Goal: Transaction & Acquisition: Obtain resource

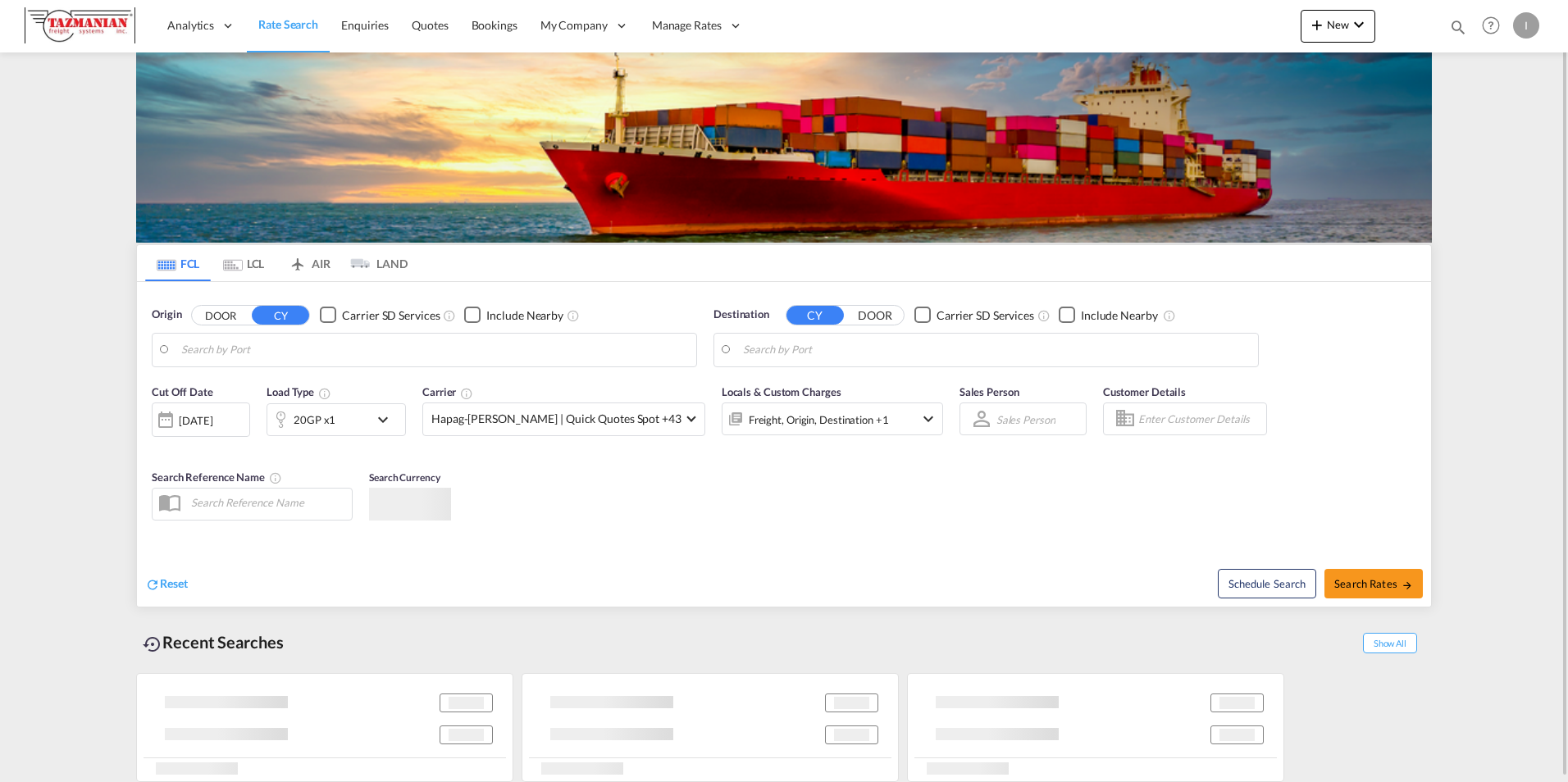
type input "[GEOGRAPHIC_DATA], [GEOGRAPHIC_DATA], USDET"
type input "[GEOGRAPHIC_DATA], GBSOU"
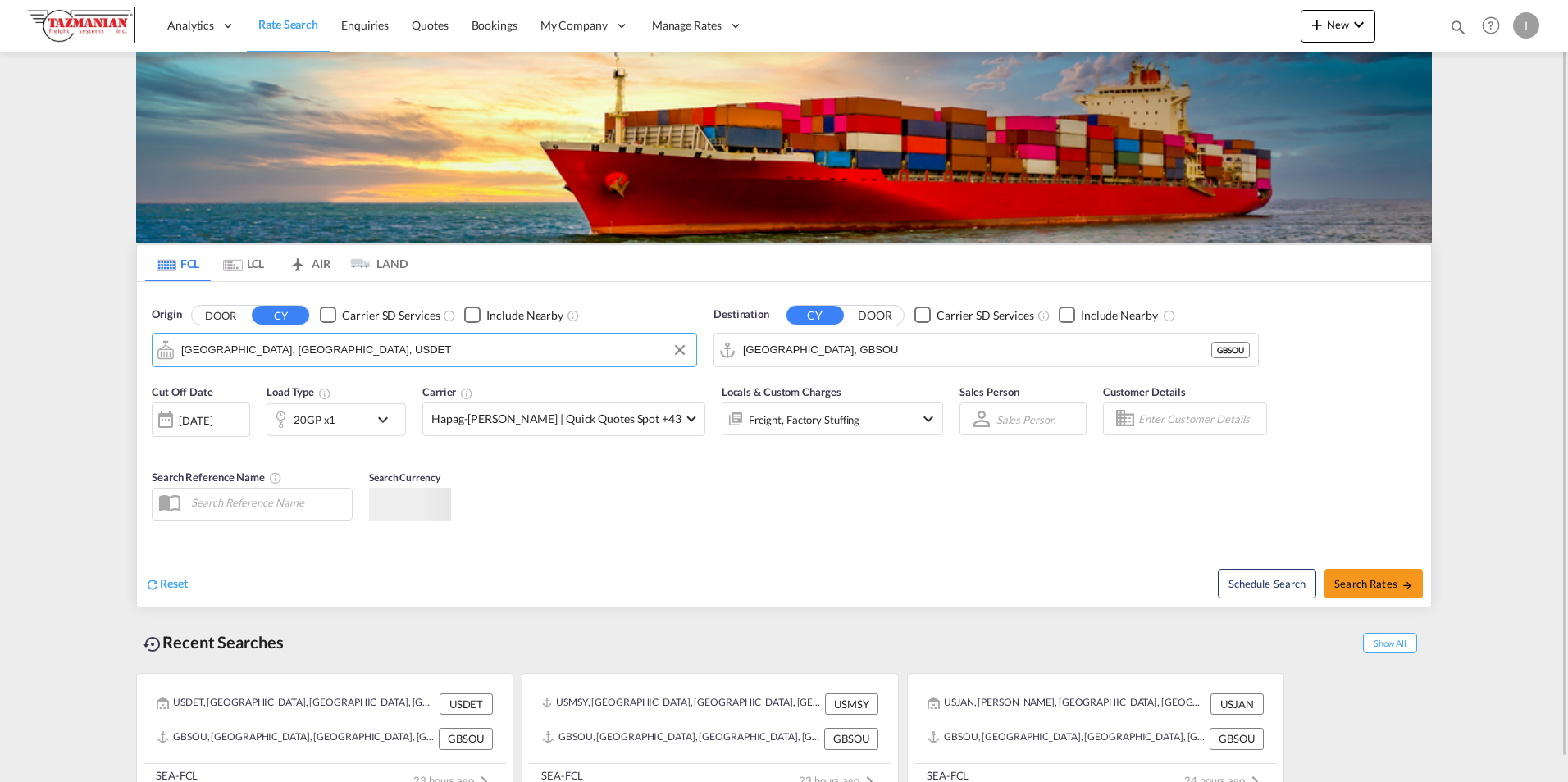
click at [251, 357] on input "[GEOGRAPHIC_DATA], [GEOGRAPHIC_DATA], USDET" at bounding box center [435, 349] width 507 height 25
type input "j"
type input "d"
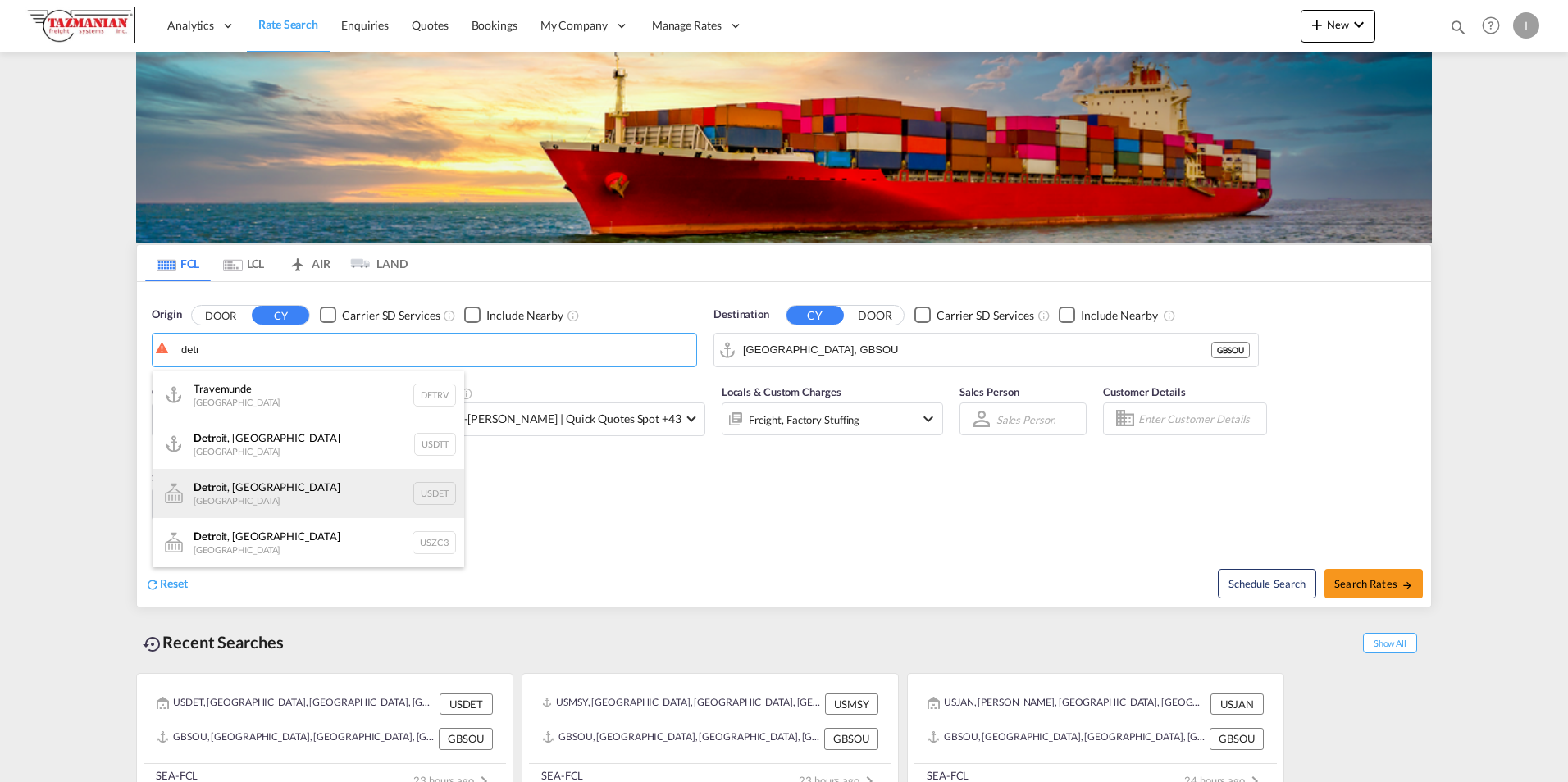
click at [253, 485] on div "Detr oit, [GEOGRAPHIC_DATA] [GEOGRAPHIC_DATA] USDET" at bounding box center [308, 493] width 312 height 49
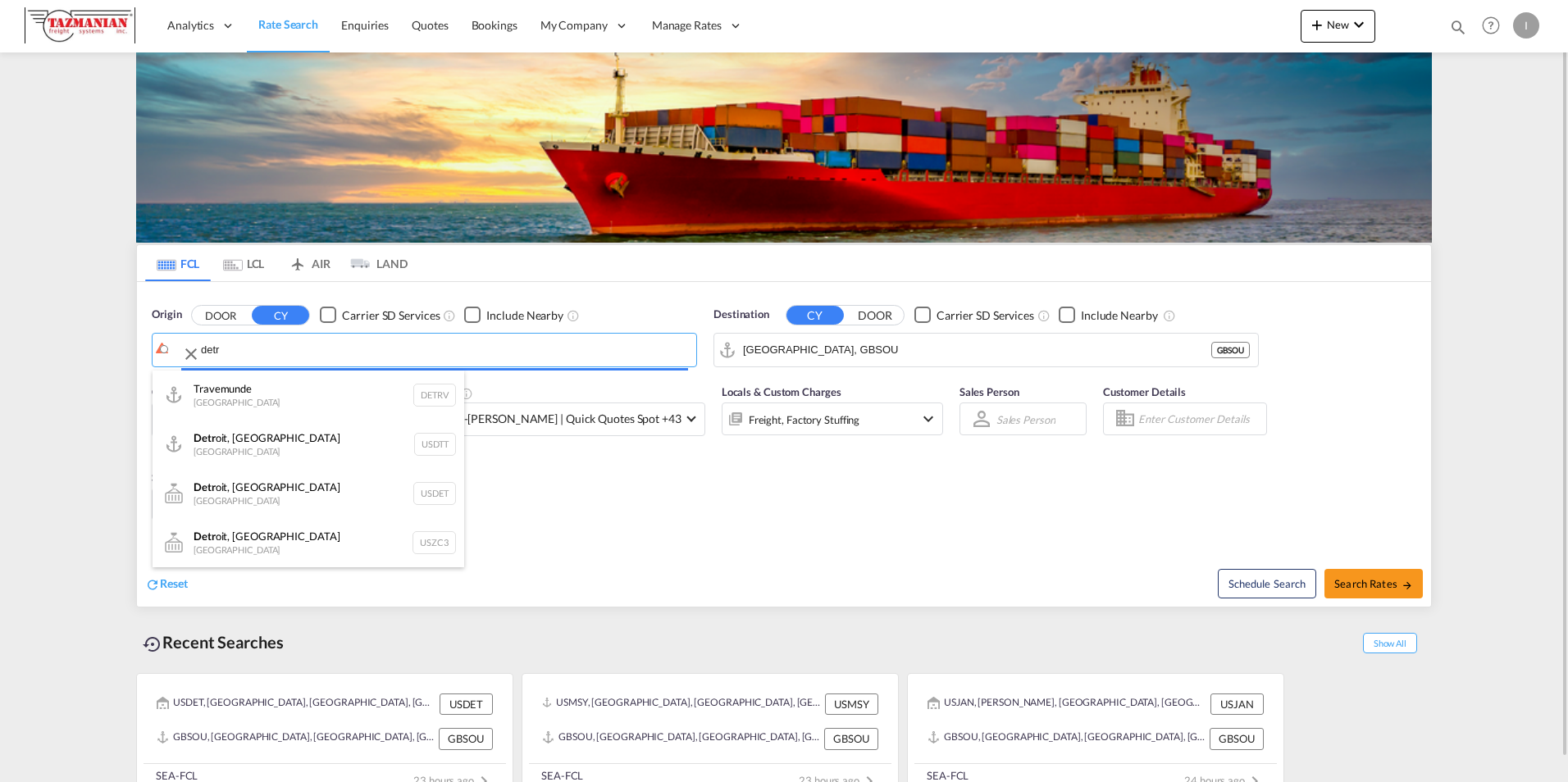
type input "[GEOGRAPHIC_DATA], [GEOGRAPHIC_DATA], USDET"
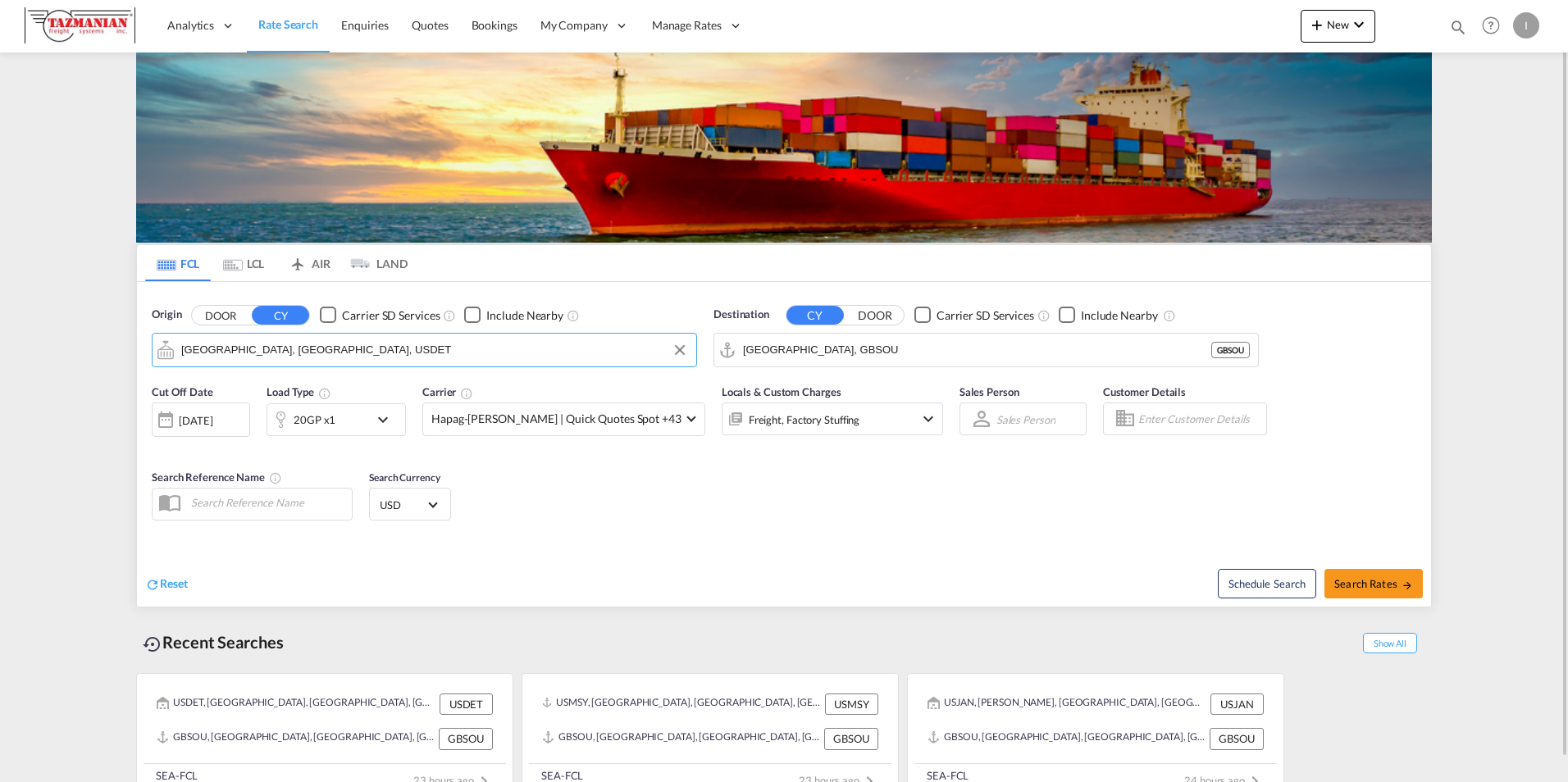
click at [212, 415] on div "[DATE]" at bounding box center [195, 420] width 33 height 15
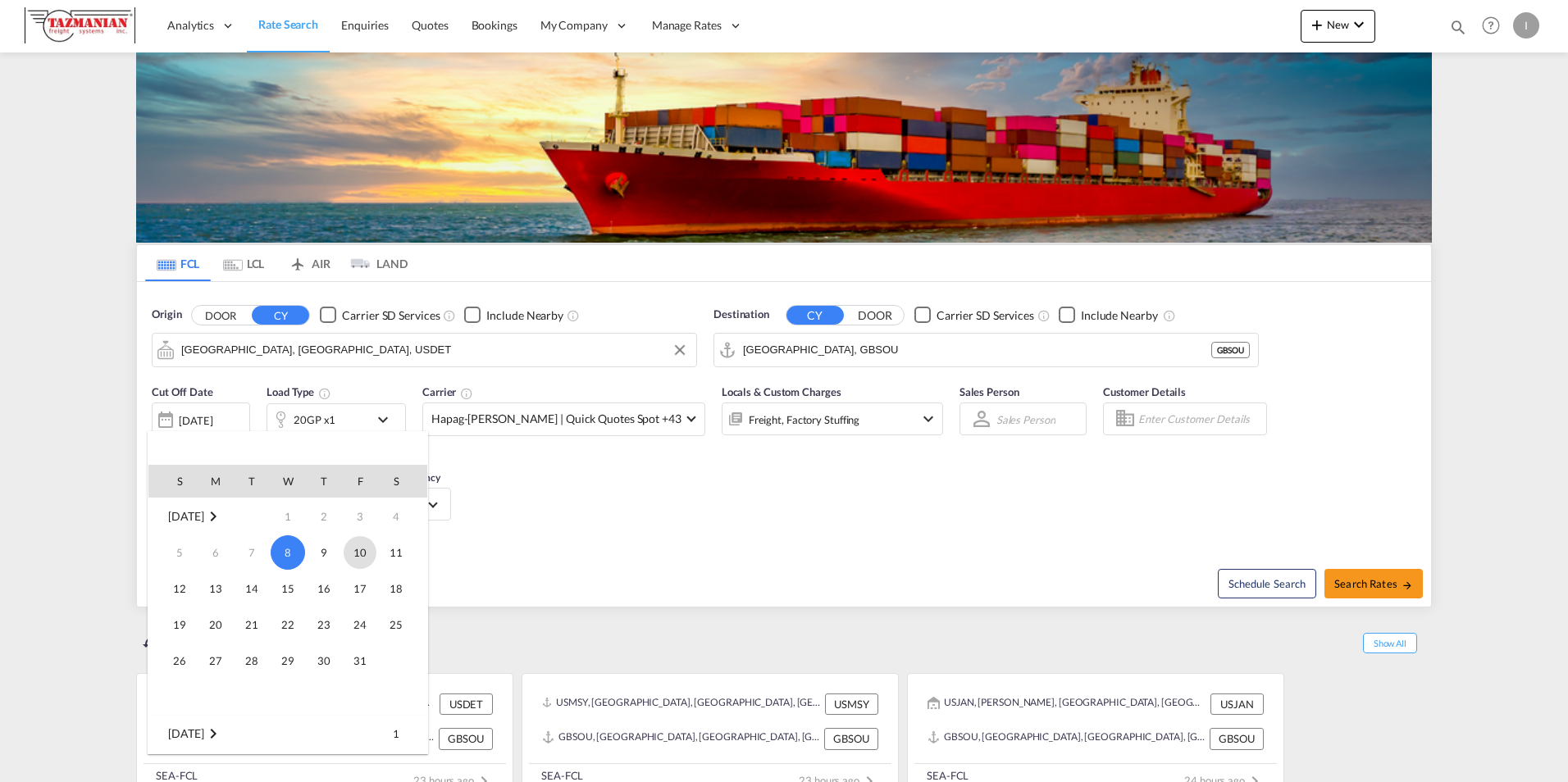
click at [357, 556] on span "10" at bounding box center [360, 553] width 33 height 33
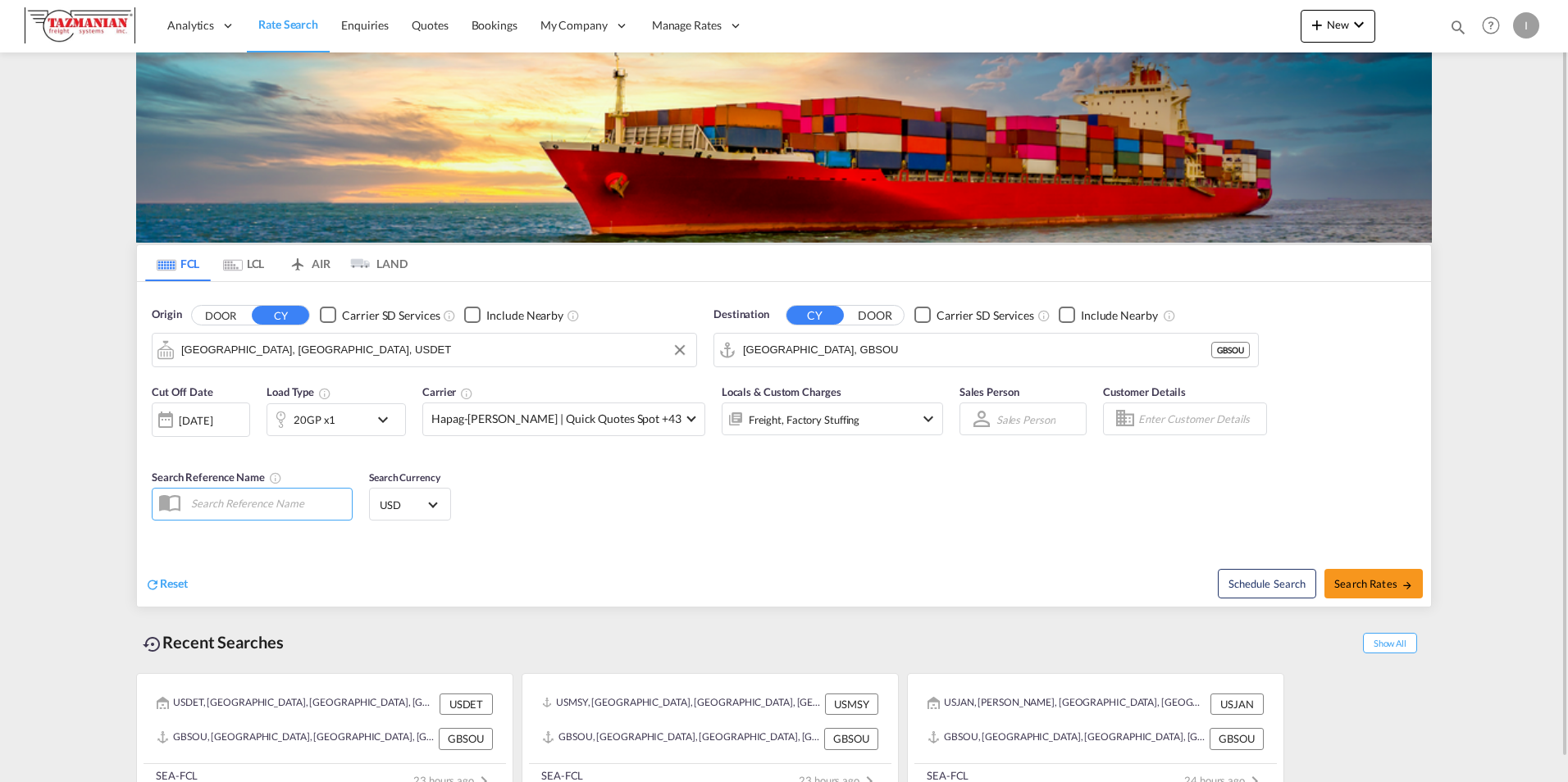
click at [221, 411] on div "[DATE]" at bounding box center [201, 420] width 99 height 34
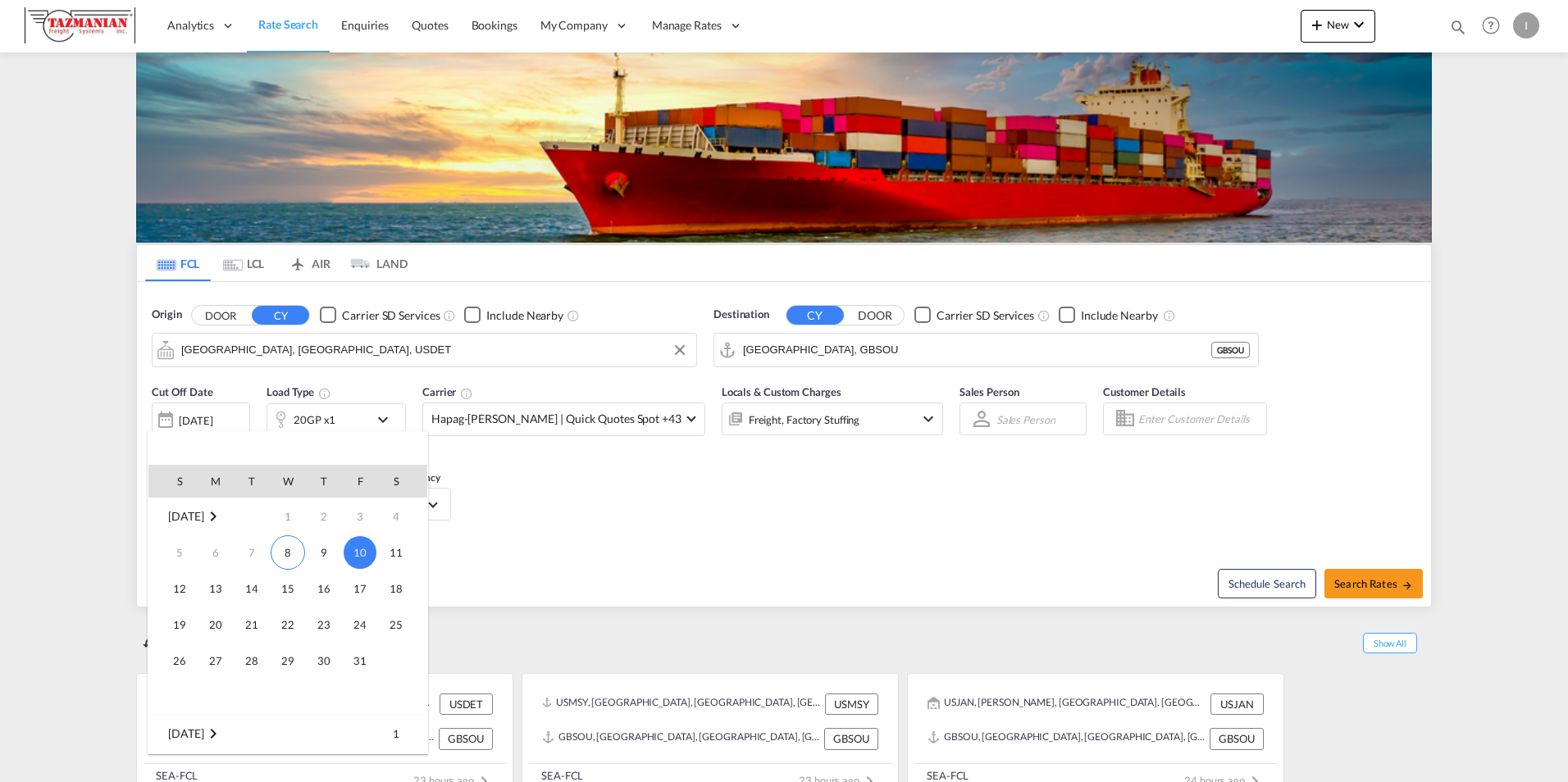
click at [234, 591] on td "14" at bounding box center [252, 589] width 36 height 36
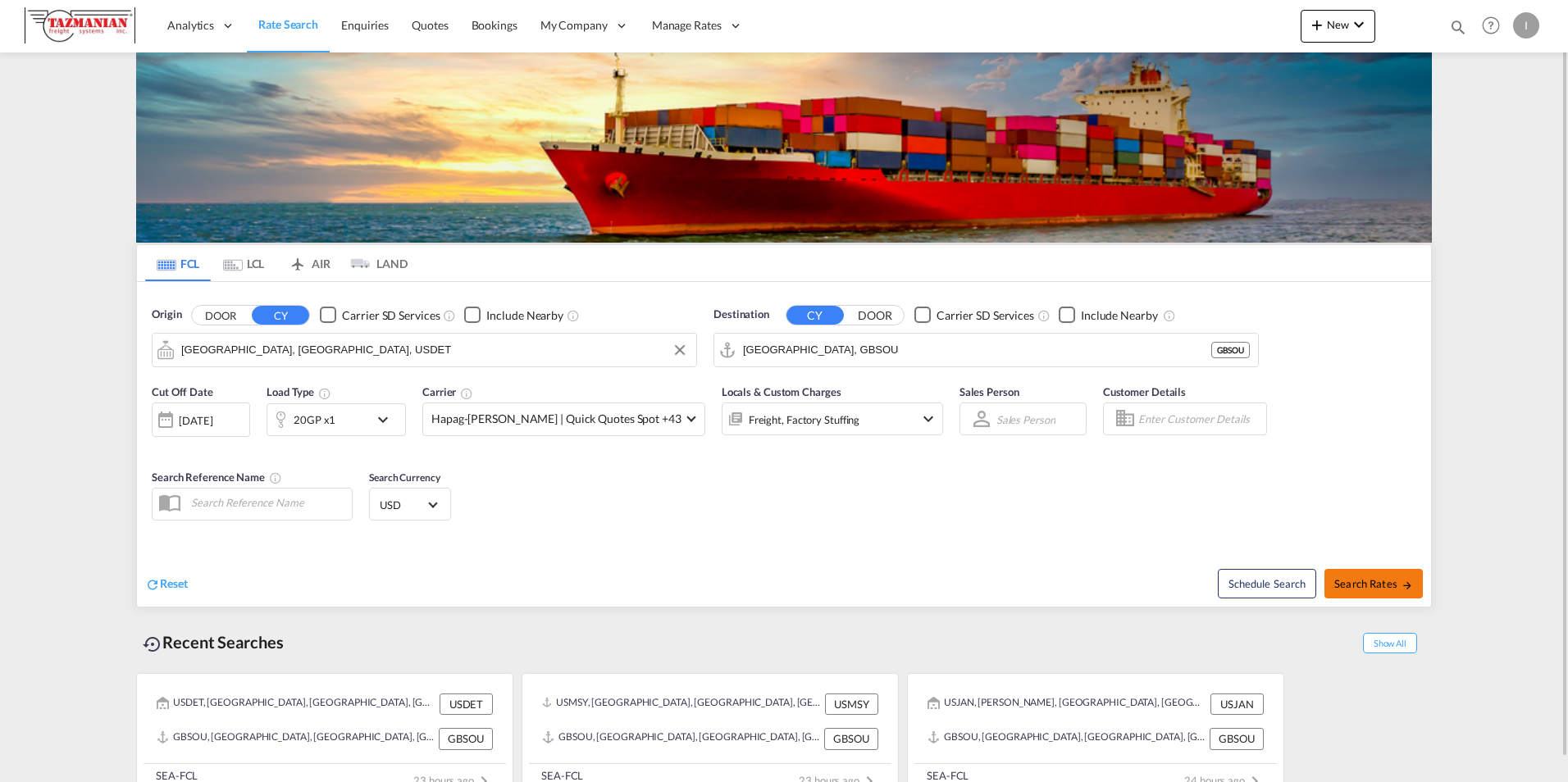
click at [1371, 585] on span "Search Rates" at bounding box center [1374, 583] width 79 height 13
type input "USDET to GBSOU / [DATE]"
